Goal: Task Accomplishment & Management: Use online tool/utility

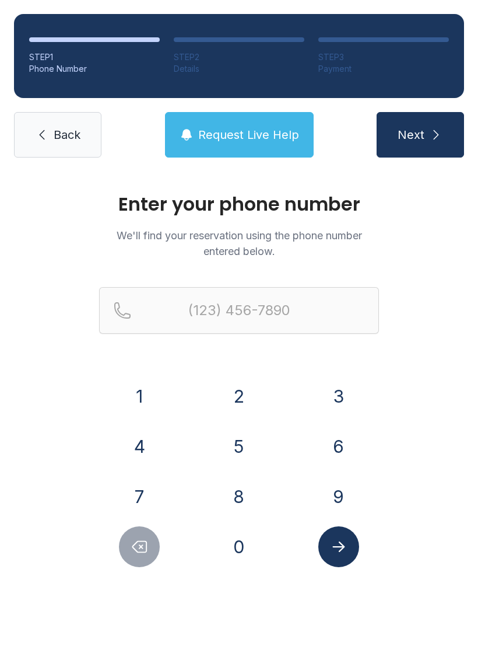
click at [243, 488] on button "8" at bounding box center [239, 496] width 41 height 41
click at [138, 389] on button "1" at bounding box center [139, 396] width 41 height 41
click at [238, 444] on button "5" at bounding box center [239, 446] width 41 height 41
click at [344, 393] on button "3" at bounding box center [338, 396] width 41 height 41
click at [227, 442] on button "5" at bounding box center [239, 446] width 41 height 41
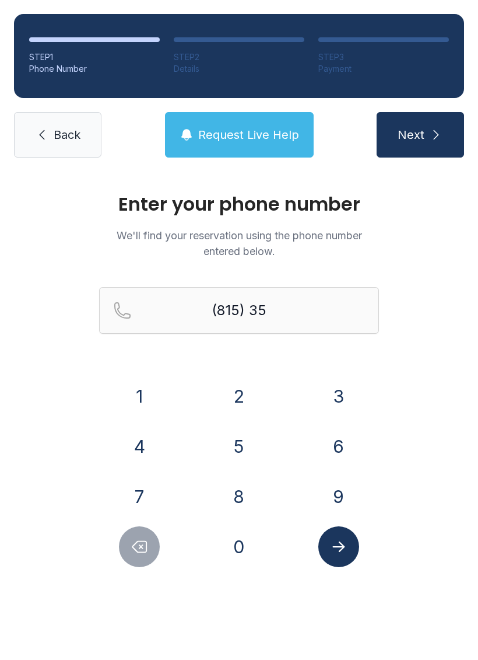
click at [345, 393] on button "3" at bounding box center [338, 396] width 41 height 41
click at [142, 482] on button "7" at bounding box center [139, 496] width 41 height 41
click at [341, 442] on button "6" at bounding box center [338, 446] width 41 height 41
click at [340, 442] on button "6" at bounding box center [338, 446] width 41 height 41
click at [127, 488] on button "7" at bounding box center [139, 496] width 41 height 41
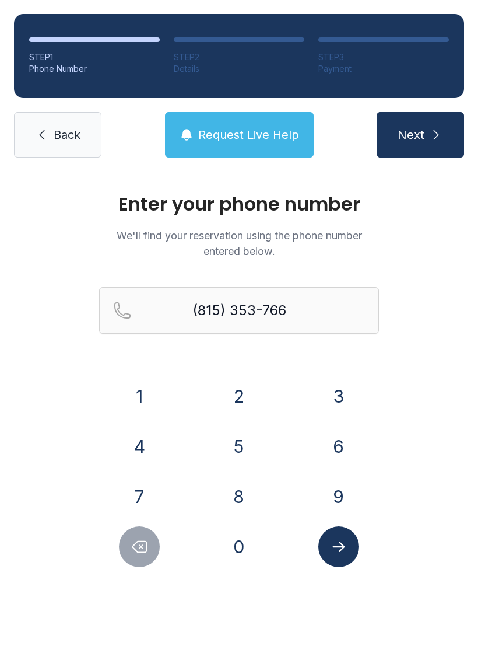
type input "[PHONE_NUMBER]"
click at [334, 541] on icon "Submit lookup form" at bounding box center [338, 546] width 17 height 17
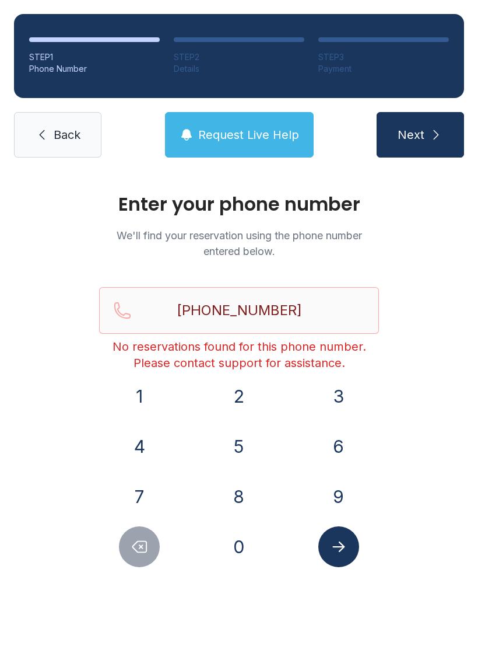
click at [75, 141] on span "Back" at bounding box center [67, 135] width 27 height 16
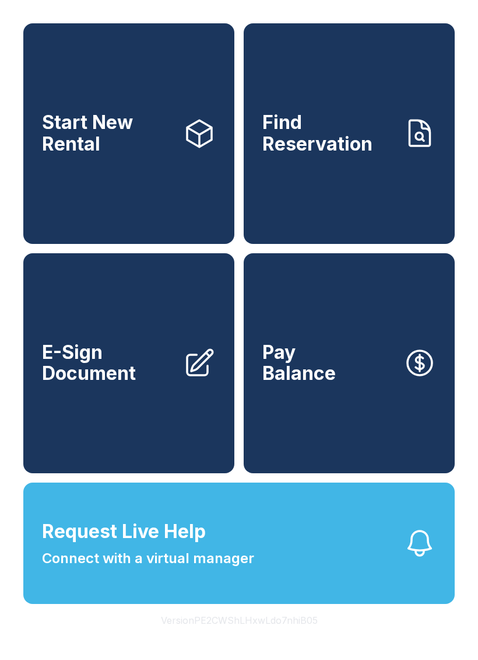
click at [122, 197] on link "Start New Rental" at bounding box center [128, 133] width 211 height 220
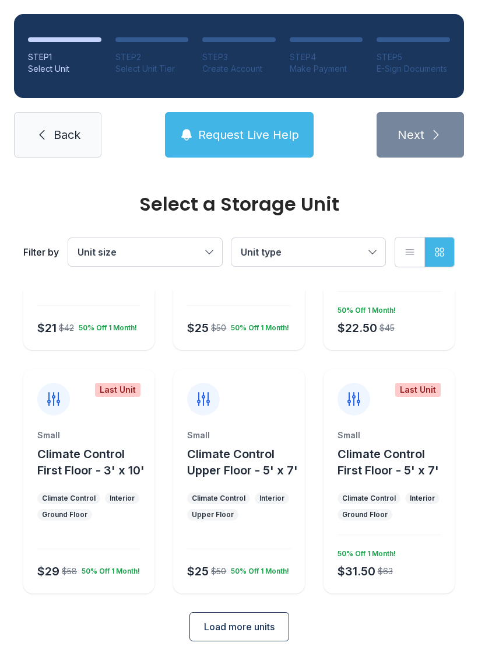
scroll to position [167, 0]
click at [59, 139] on span "Back" at bounding box center [67, 135] width 27 height 16
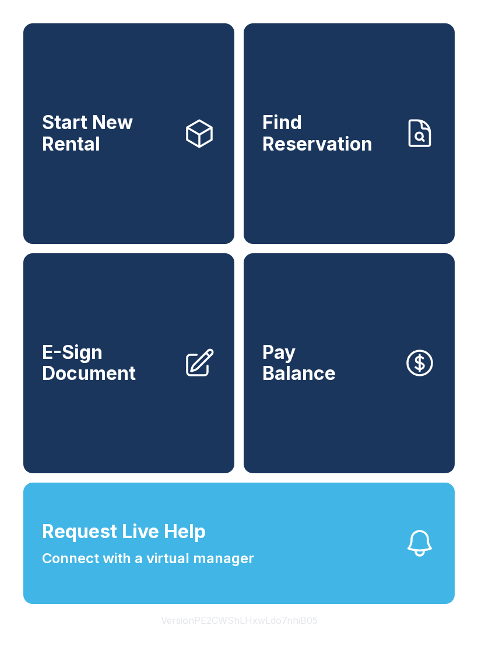
click at [169, 406] on link "E-Sign Document" at bounding box center [128, 363] width 211 height 220
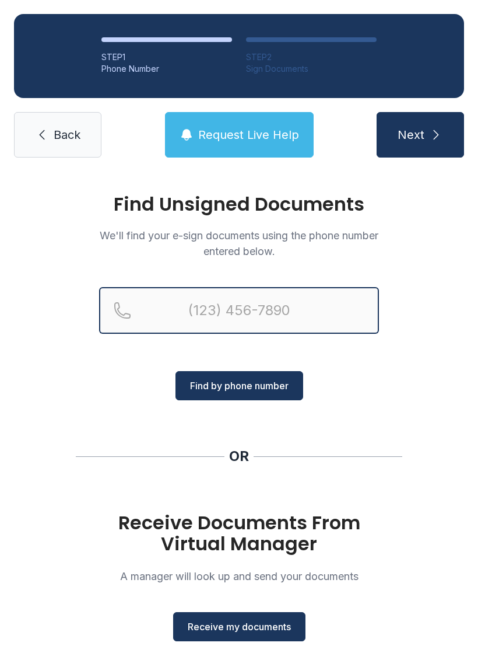
click at [286, 308] on input "Reservation phone number" at bounding box center [239, 310] width 280 height 47
type input "[PHONE_NUMBER]"
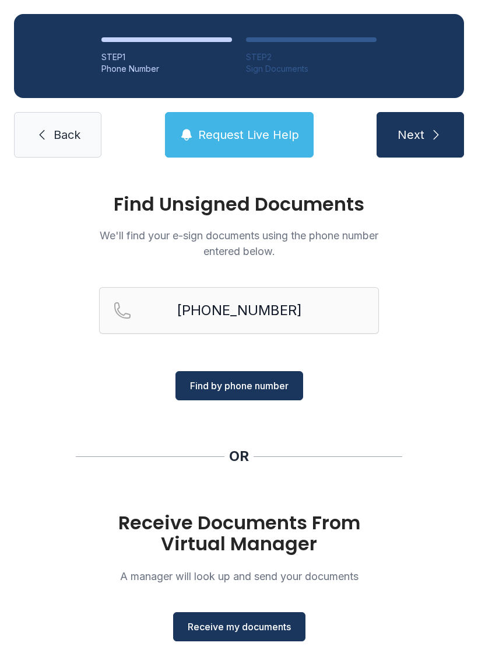
click at [272, 373] on button "Find by phone number" at bounding box center [240, 385] width 128 height 29
click at [260, 385] on span "Find by phone number" at bounding box center [239, 386] width 99 height 14
click at [251, 390] on span "Find by phone number" at bounding box center [239, 386] width 99 height 14
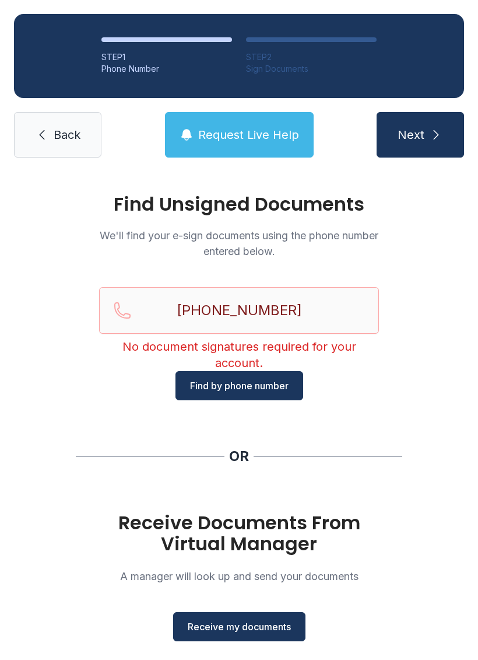
click at [49, 129] on link "Back" at bounding box center [57, 134] width 87 height 45
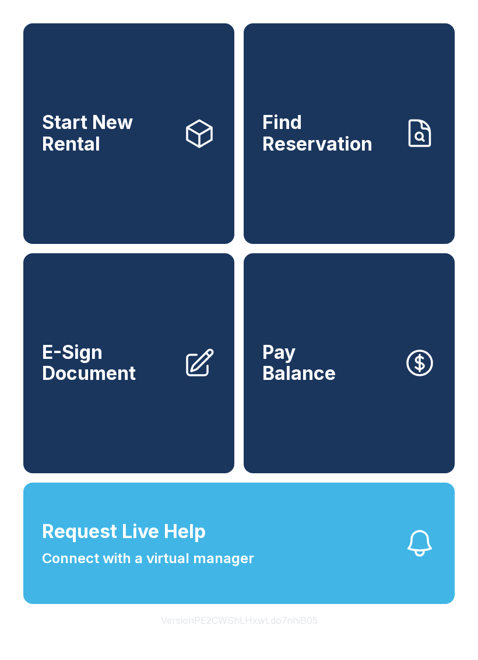
click at [332, 601] on button "Request Live Help Connect with a virtual manager" at bounding box center [239, 542] width 432 height 121
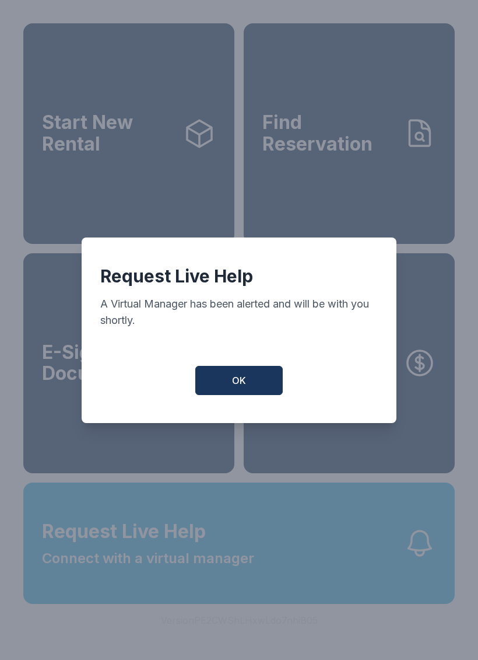
click at [243, 395] on button "OK" at bounding box center [238, 380] width 87 height 29
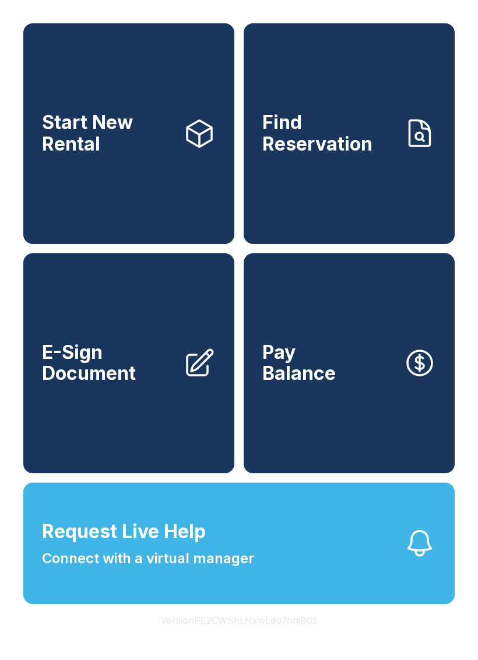
click at [291, 213] on link "Find Reservation" at bounding box center [349, 133] width 211 height 220
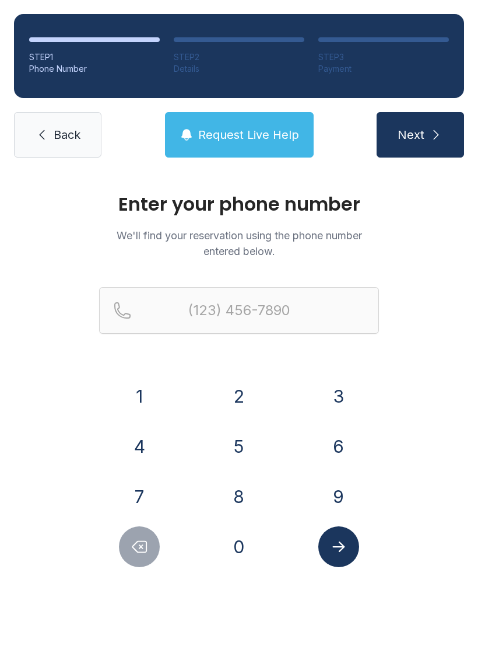
click at [405, 122] on button "Next" at bounding box center [420, 134] width 87 height 45
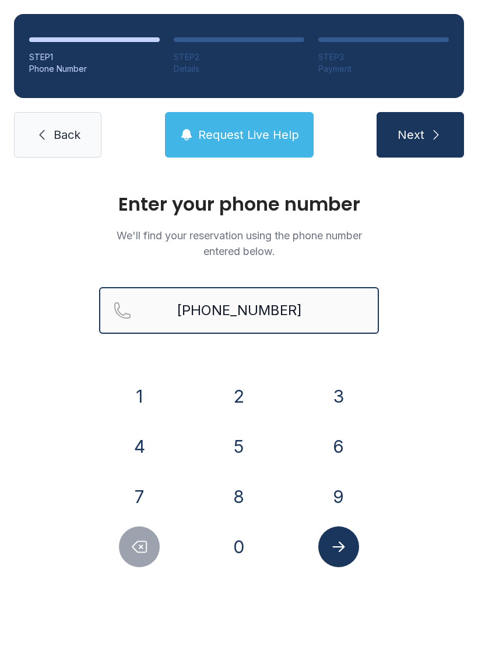
click at [420, 135] on button "Next" at bounding box center [420, 134] width 87 height 45
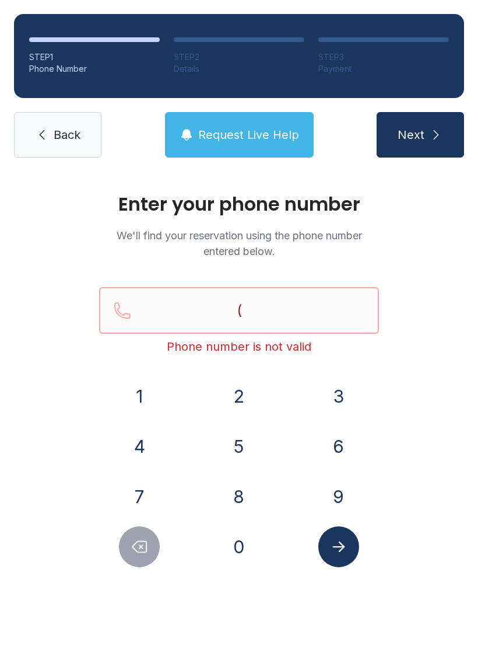
type input "("
click at [70, 140] on span "Back" at bounding box center [67, 135] width 27 height 16
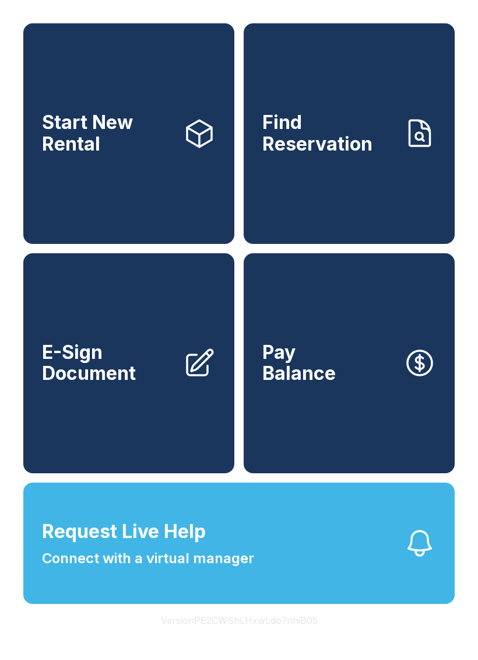
click at [253, 569] on span "Request Live Help Connect with a virtual manager" at bounding box center [148, 542] width 212 height 51
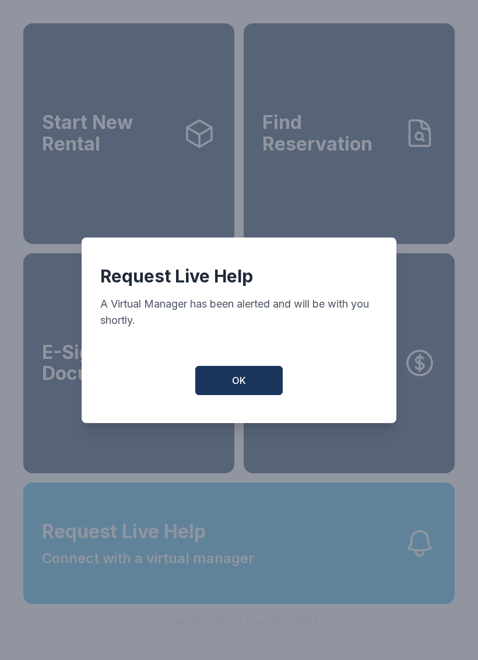
click at [250, 392] on button "OK" at bounding box center [238, 380] width 87 height 29
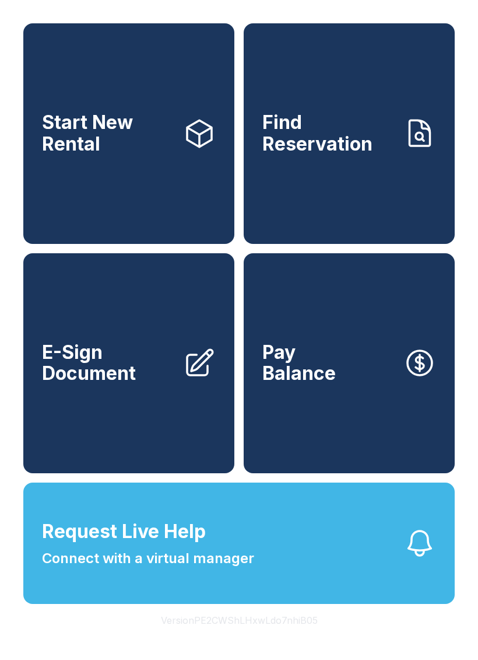
click at [150, 413] on link "E-Sign Document" at bounding box center [128, 363] width 211 height 220
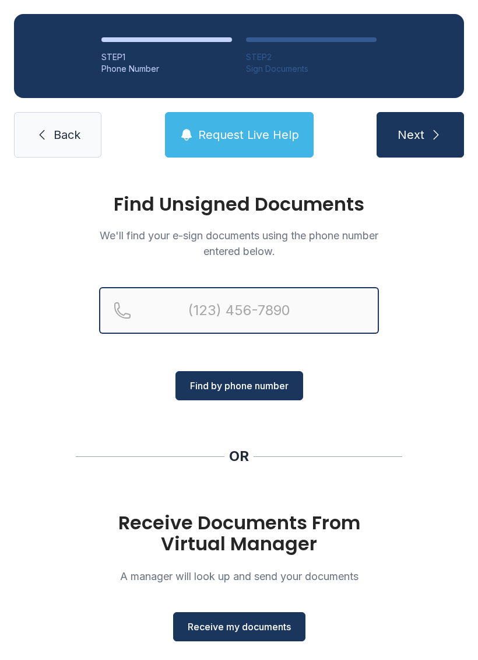
click at [250, 313] on input "Reservation phone number" at bounding box center [239, 310] width 280 height 47
type input "[PHONE_NUMBER]"
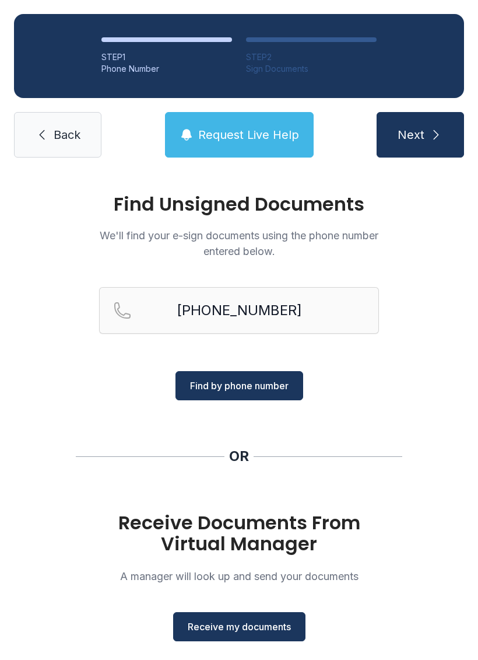
click at [253, 388] on span "Find by phone number" at bounding box center [239, 386] width 99 height 14
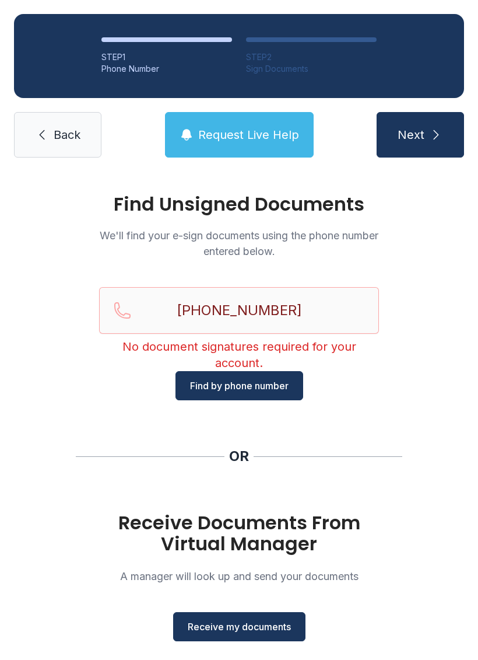
click at [37, 128] on icon at bounding box center [42, 135] width 14 height 14
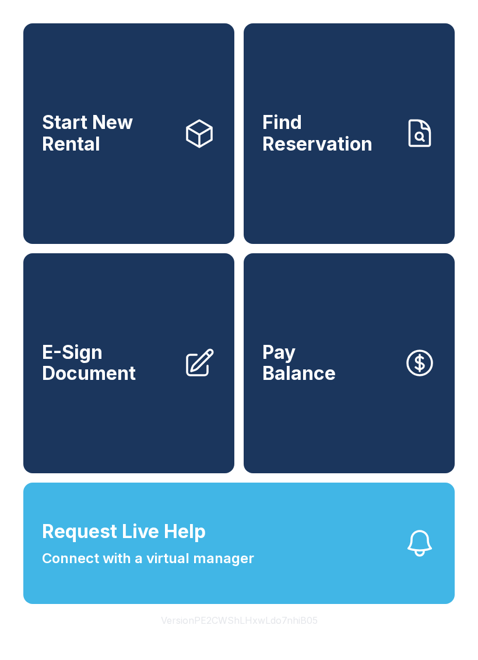
click at [237, 569] on span "Connect with a virtual manager" at bounding box center [148, 558] width 212 height 21
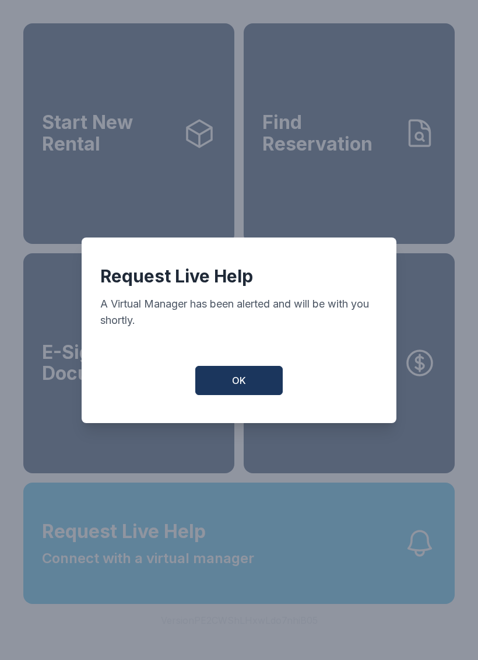
click at [250, 395] on button "OK" at bounding box center [238, 380] width 87 height 29
